Goal: Task Accomplishment & Management: Manage account settings

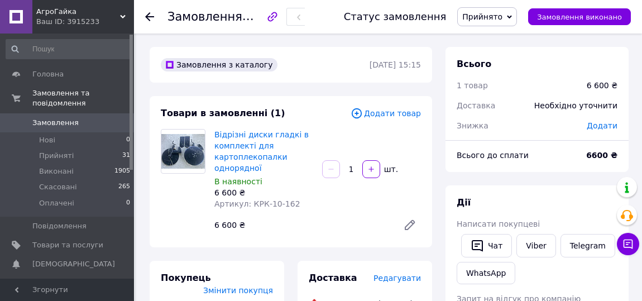
scroll to position [135, 0]
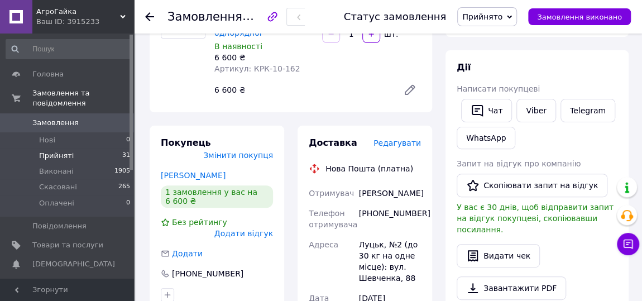
click at [56, 151] on span "Прийняті" at bounding box center [56, 156] width 35 height 10
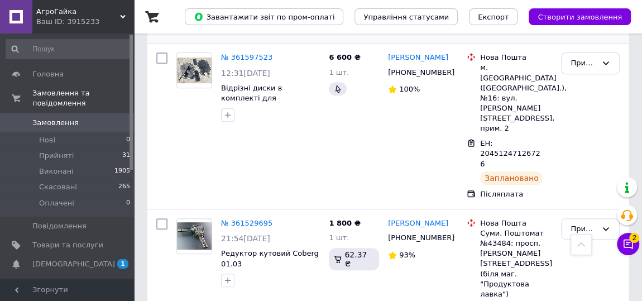
scroll to position [270, 0]
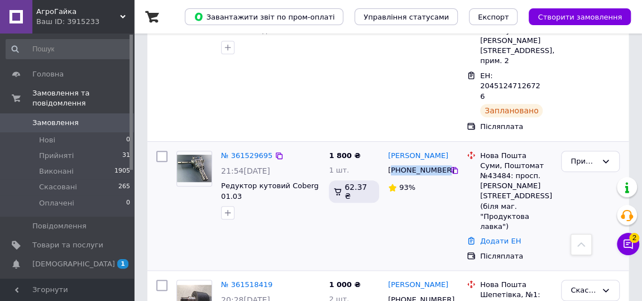
drag, startPoint x: 439, startPoint y: 130, endPoint x: 394, endPoint y: 130, distance: 44.7
click at [394, 163] on div "[PHONE_NUMBER]" at bounding box center [418, 170] width 64 height 15
copy div "380959027816"
click at [251, 151] on link "№ 361529695" at bounding box center [246, 155] width 51 height 8
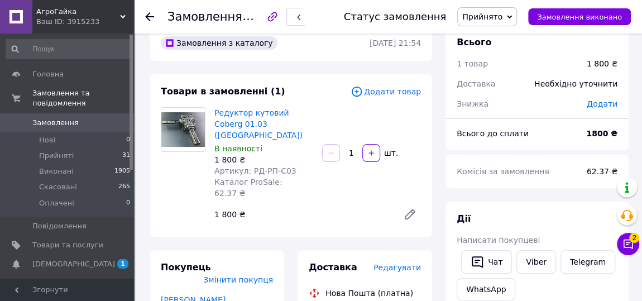
scroll to position [135, 0]
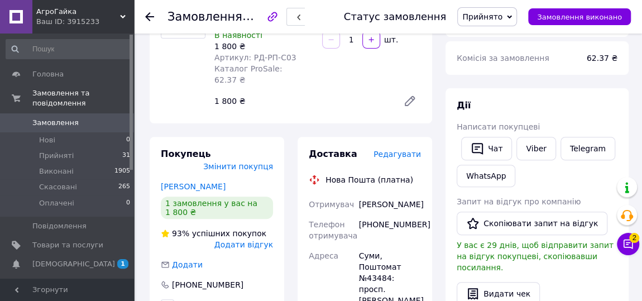
drag, startPoint x: 383, startPoint y: 196, endPoint x: 358, endPoint y: 181, distance: 29.3
click at [358, 194] on div "Велітченко Наталія" at bounding box center [390, 204] width 66 height 20
copy div "Велітченко Наталія"
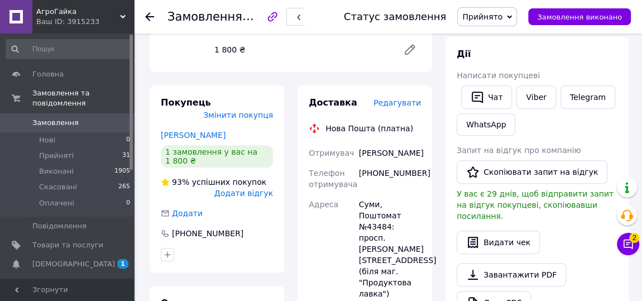
scroll to position [203, 0]
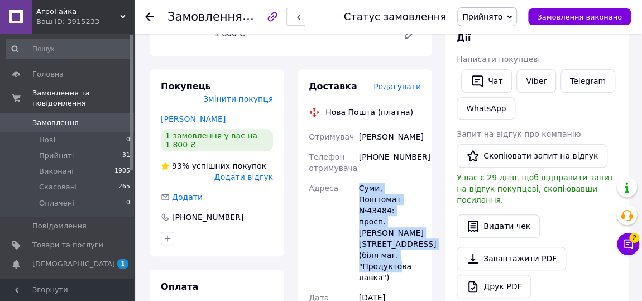
drag, startPoint x: 385, startPoint y: 243, endPoint x: 359, endPoint y: 179, distance: 68.9
click at [359, 178] on div "Суми, Поштомат №43484: просп. Тараса Шевченко, 19 (біля маг. "Продуктова лавка")" at bounding box center [390, 232] width 66 height 109
copy div "Суми, Поштомат №43484: просп. Тараса Шевченко, 19 (біля маг. "Продуктова лавка")"
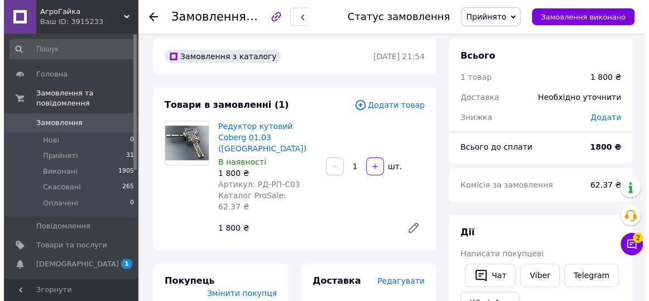
scroll to position [0, 0]
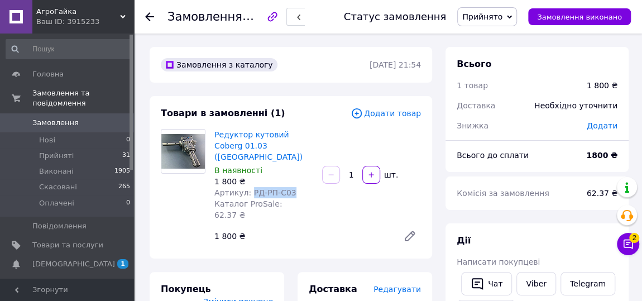
drag, startPoint x: 286, startPoint y: 181, endPoint x: 247, endPoint y: 181, distance: 39.6
click at [247, 188] on span "Артикул: РД-РП-С03" at bounding box center [255, 192] width 82 height 9
copy span "РД-РП-С03"
click at [49, 151] on span "Прийняті" at bounding box center [56, 156] width 35 height 10
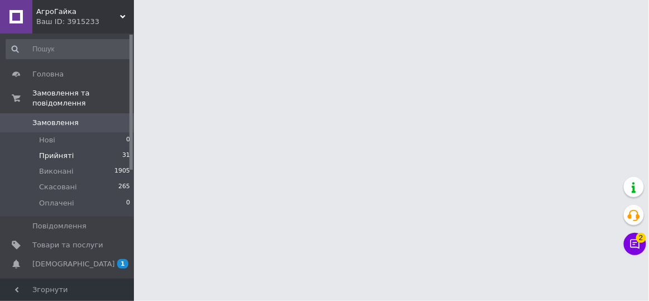
click at [49, 151] on span "Прийняті" at bounding box center [56, 156] width 35 height 10
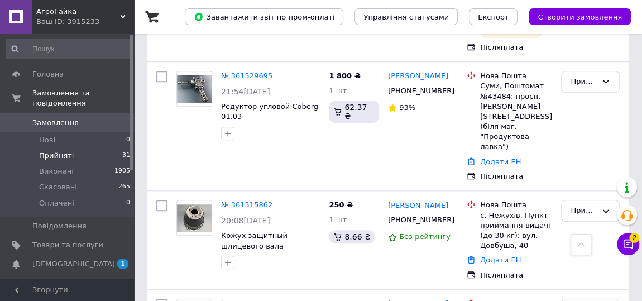
scroll to position [406, 0]
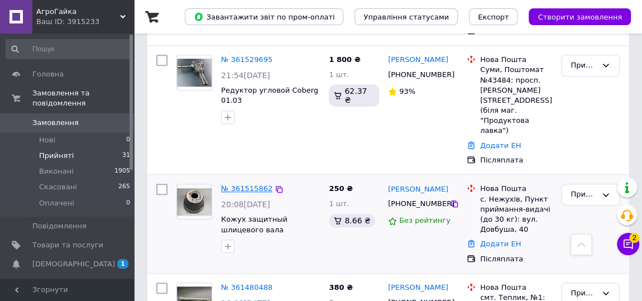
click at [255, 184] on link "№ 361515862" at bounding box center [246, 188] width 51 height 8
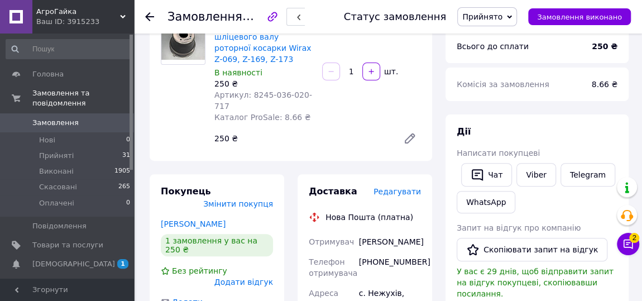
scroll to position [135, 0]
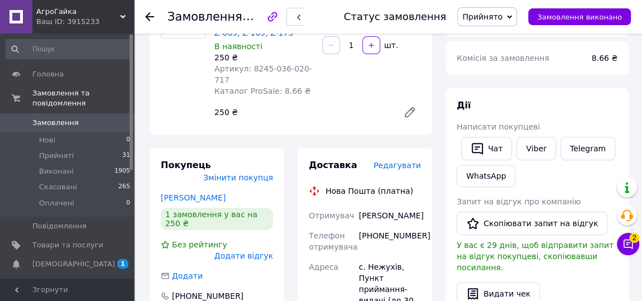
drag, startPoint x: 371, startPoint y: 209, endPoint x: 353, endPoint y: 194, distance: 23.5
copy div "Отримувач Яворський Богдан"
drag, startPoint x: 414, startPoint y: 227, endPoint x: 365, endPoint y: 228, distance: 49.1
click at [365, 228] on div "+380969503108" at bounding box center [390, 241] width 66 height 31
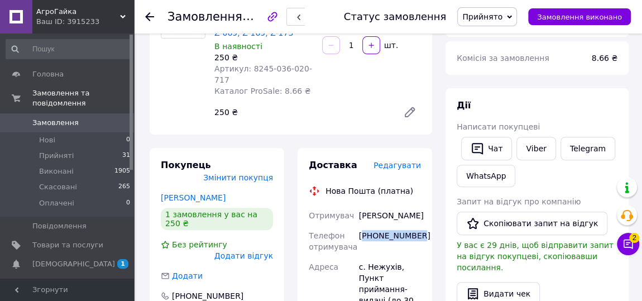
copy div "380969503108"
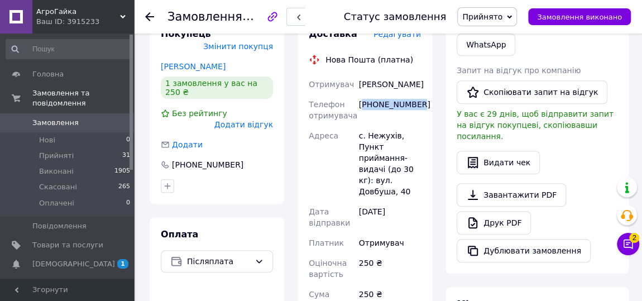
scroll to position [270, 0]
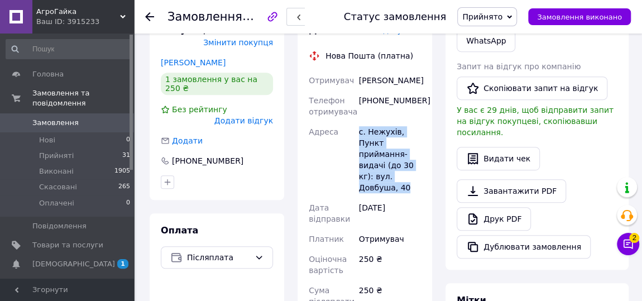
drag, startPoint x: 420, startPoint y: 154, endPoint x: 359, endPoint y: 119, distance: 70.0
click at [359, 122] on div "с. Нежухів, Пункт приймання-видачі (до 30 кг): вул. Довбуша, 40" at bounding box center [390, 160] width 66 height 76
copy div "с. Нежухів, Пункт приймання-видачі (до 30 кг): вул. Довбуша, 40"
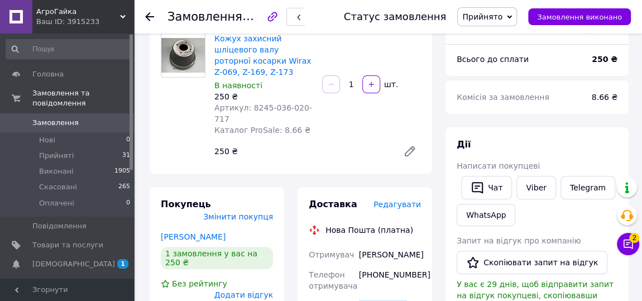
scroll to position [0, 0]
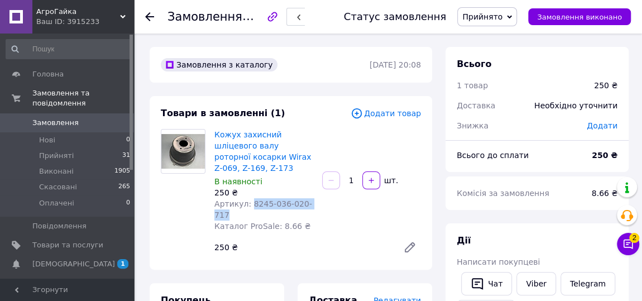
drag, startPoint x: 316, startPoint y: 188, endPoint x: 248, endPoint y: 195, distance: 68.4
click at [248, 195] on div "Кожух захисний шліцевого валу роторної косарки Wirax Z-069, Z-169, Z-173 В наяв…" at bounding box center [264, 180] width 108 height 107
copy span "8245-036-020-717"
click at [68, 151] on span "Прийняті" at bounding box center [56, 156] width 35 height 10
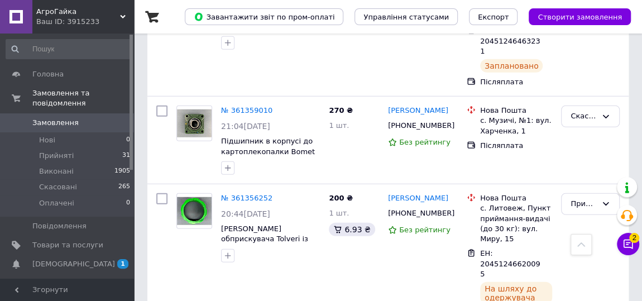
scroll to position [1488, 0]
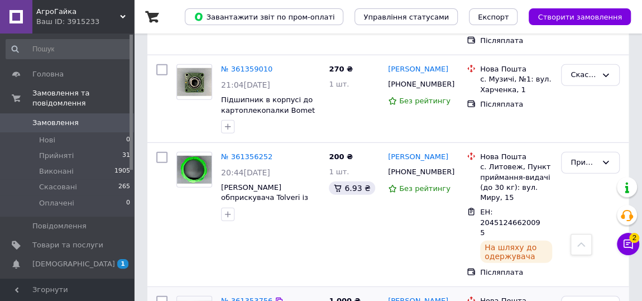
click at [231, 296] on link "№ 361353756" at bounding box center [246, 300] width 51 height 8
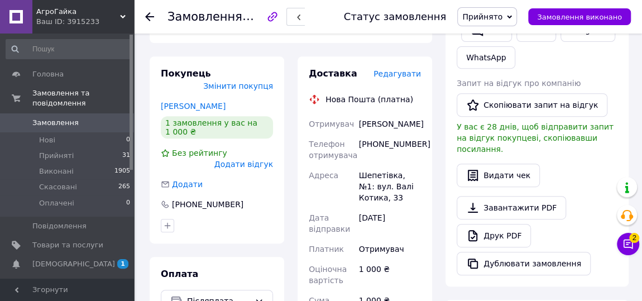
scroll to position [265, 0]
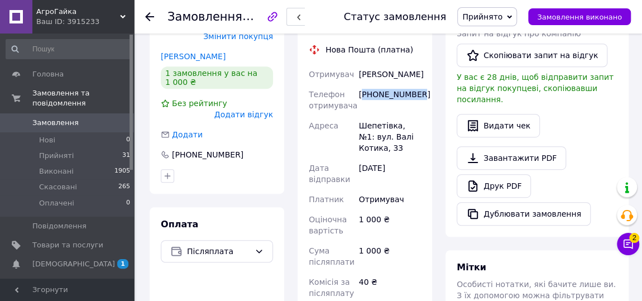
drag, startPoint x: 414, startPoint y: 84, endPoint x: 365, endPoint y: 85, distance: 49.7
click at [365, 85] on div "+380689353563" at bounding box center [390, 99] width 66 height 31
copy div "380689353563"
click at [47, 151] on span "Прийняті" at bounding box center [56, 156] width 35 height 10
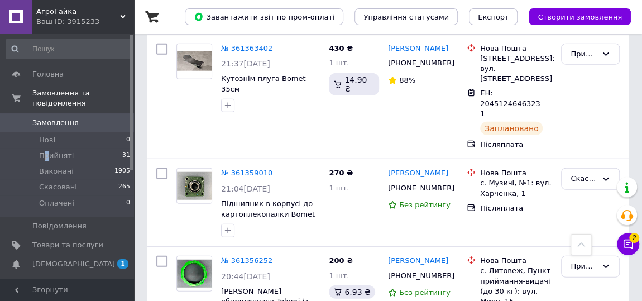
scroll to position [1421, 0]
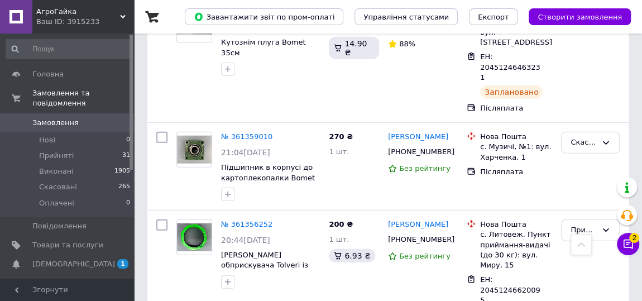
drag, startPoint x: 62, startPoint y: 147, endPoint x: 54, endPoint y: 279, distance: 132.0
click at [63, 151] on span "Прийняті" at bounding box center [56, 156] width 35 height 10
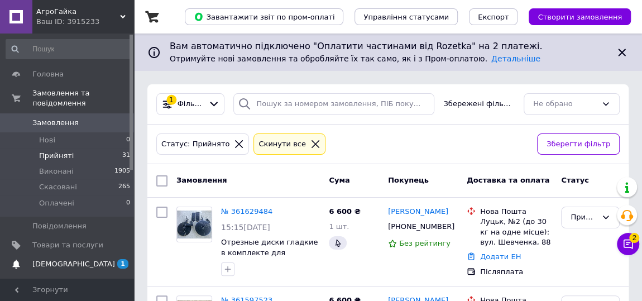
click at [63, 259] on span "[DEMOGRAPHIC_DATA]" at bounding box center [73, 264] width 83 height 10
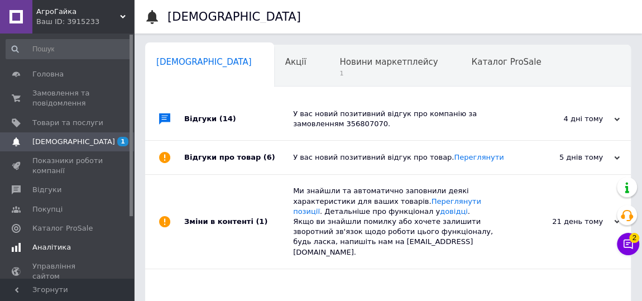
scroll to position [0, 6]
click at [334, 65] on span "Новини маркетплейсу" at bounding box center [383, 62] width 98 height 10
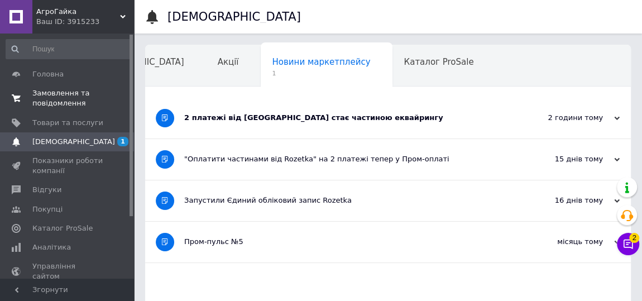
click at [55, 95] on span "Замовлення та повідомлення" at bounding box center [67, 98] width 71 height 20
